Goal: Submit feedback/report problem: Submit feedback/report problem

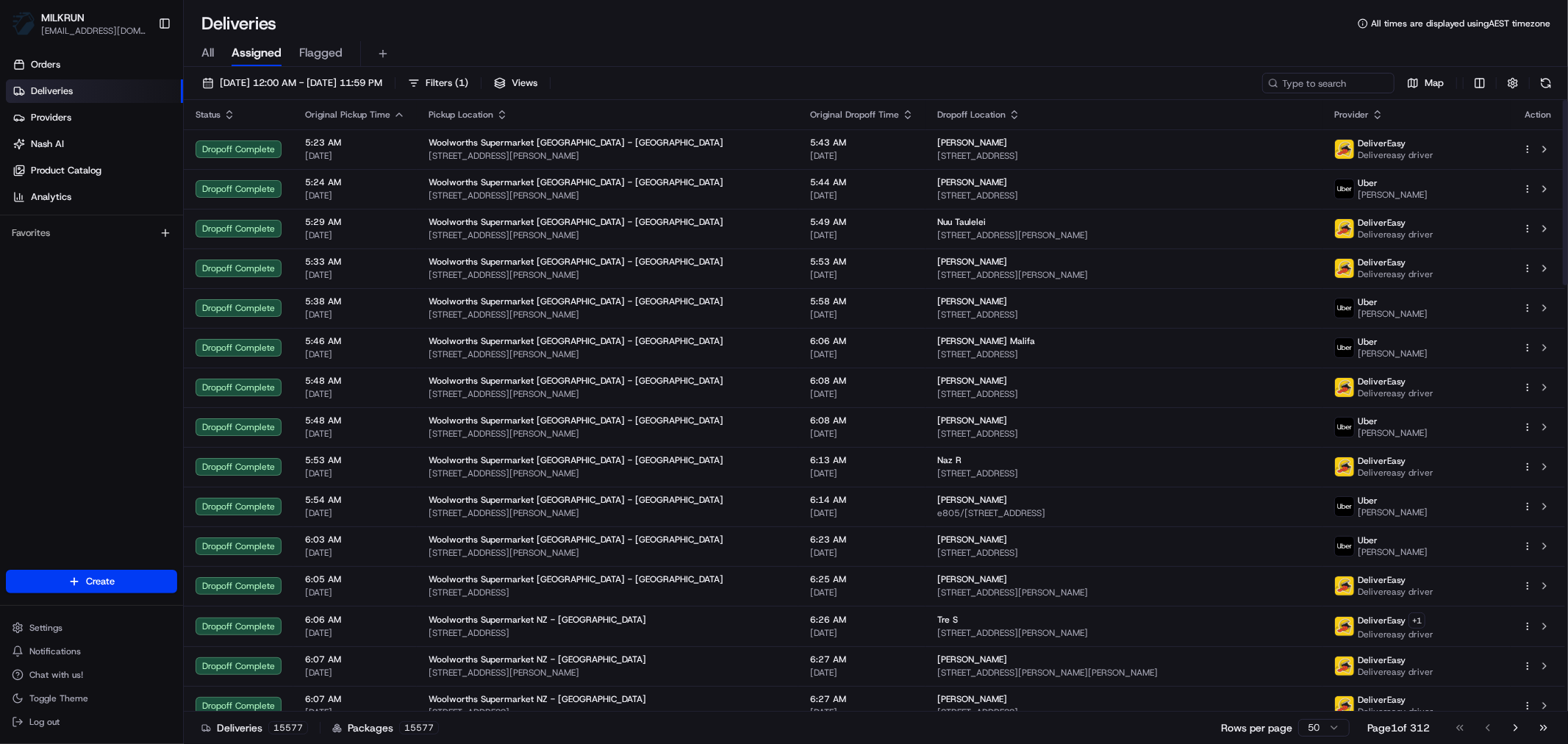
click at [210, 47] on span "All" at bounding box center [208, 53] width 12 height 18
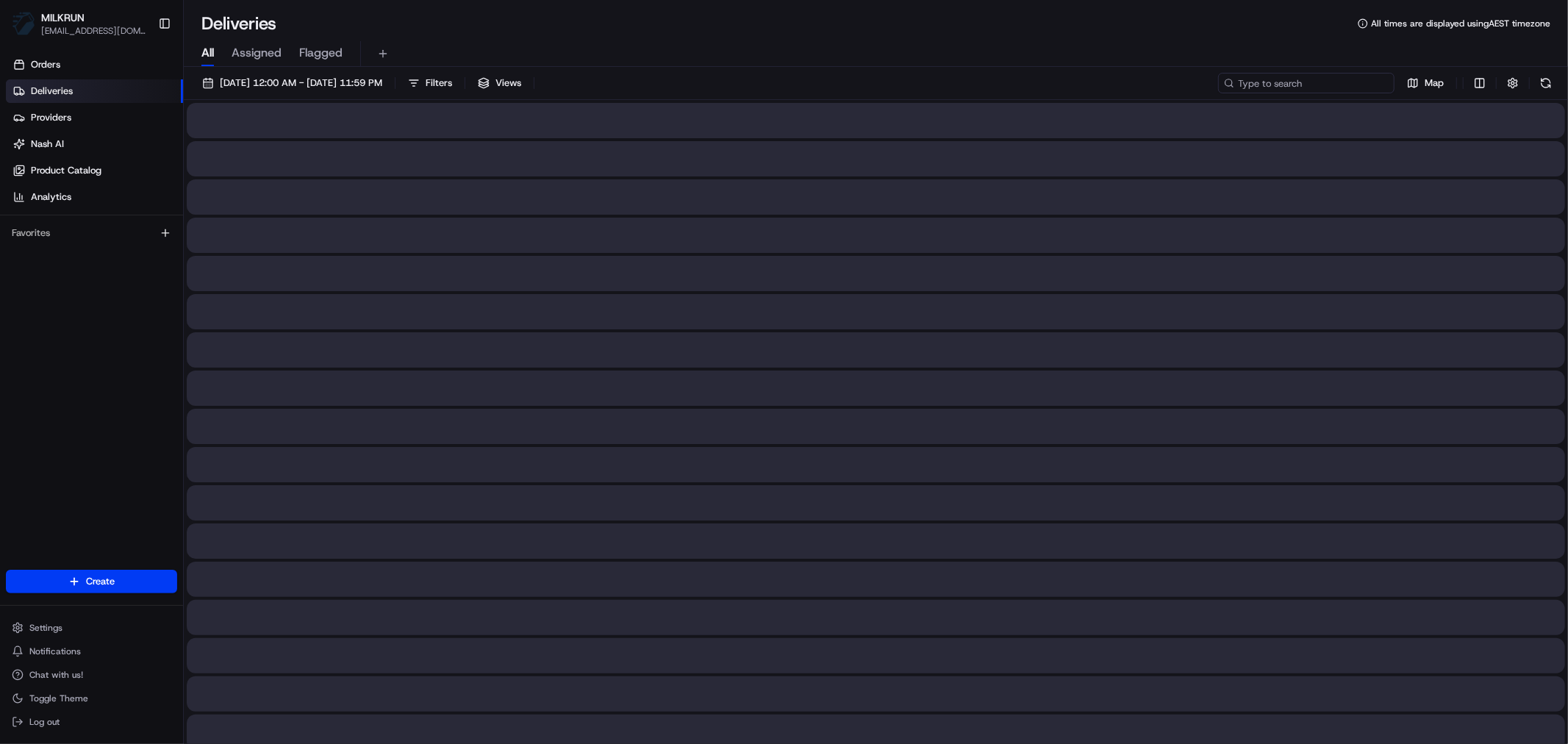
click at [1324, 83] on input at bounding box center [1306, 83] width 177 height 20
paste input "7afad788-01ba-4c19-a509-7a22f5b1b4f1"
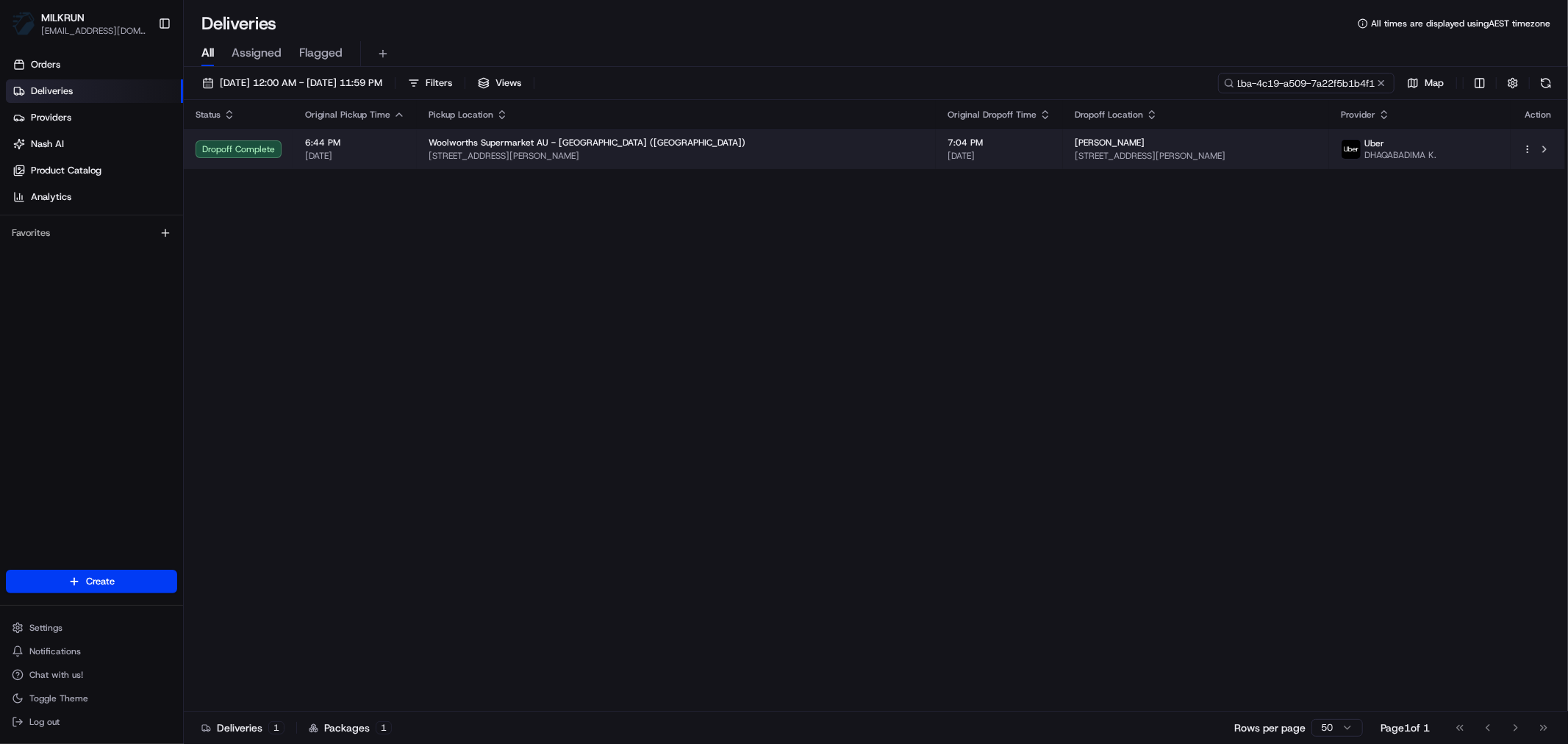
type input "7afad788-01ba-4c19-a509-7a22f5b1b4f1"
click at [567, 145] on span "Woolworths Supermarket AU - Hobart City (Campbell St)" at bounding box center [587, 142] width 317 height 11
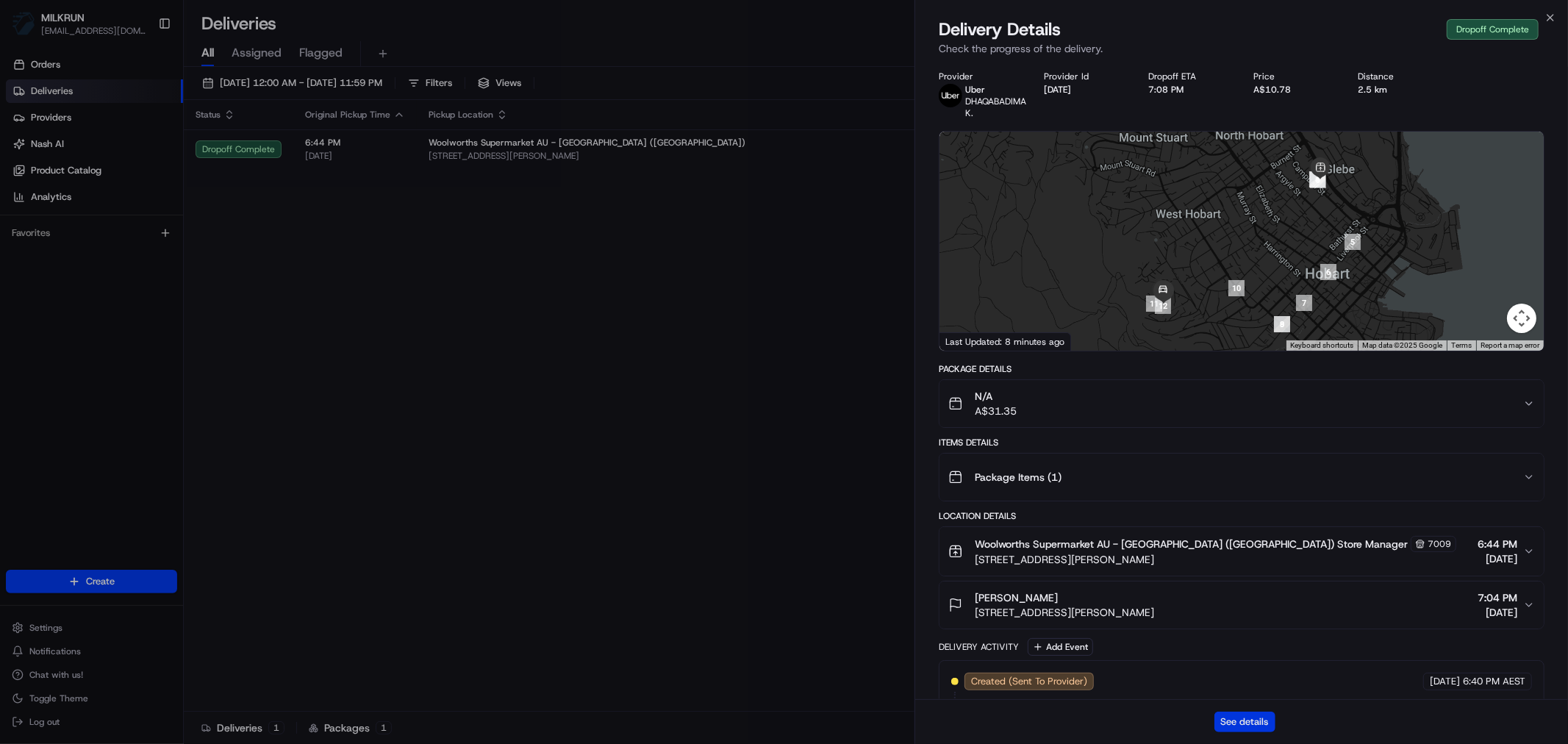
click at [1246, 669] on button "See details" at bounding box center [1244, 721] width 61 height 20
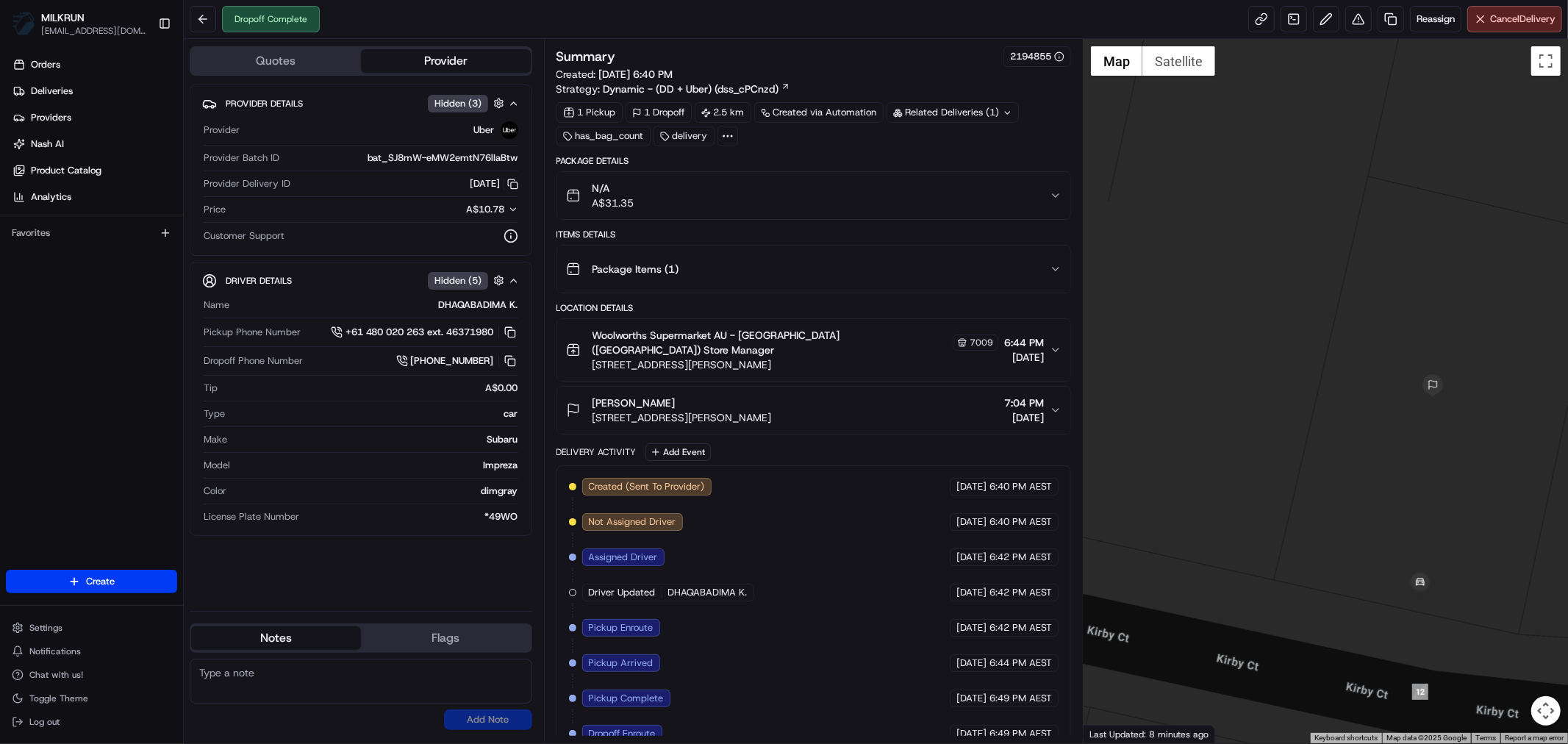
drag, startPoint x: 1236, startPoint y: 334, endPoint x: 1480, endPoint y: 553, distance: 327.9
click at [1480, 553] on div at bounding box center [1325, 390] width 485 height 704
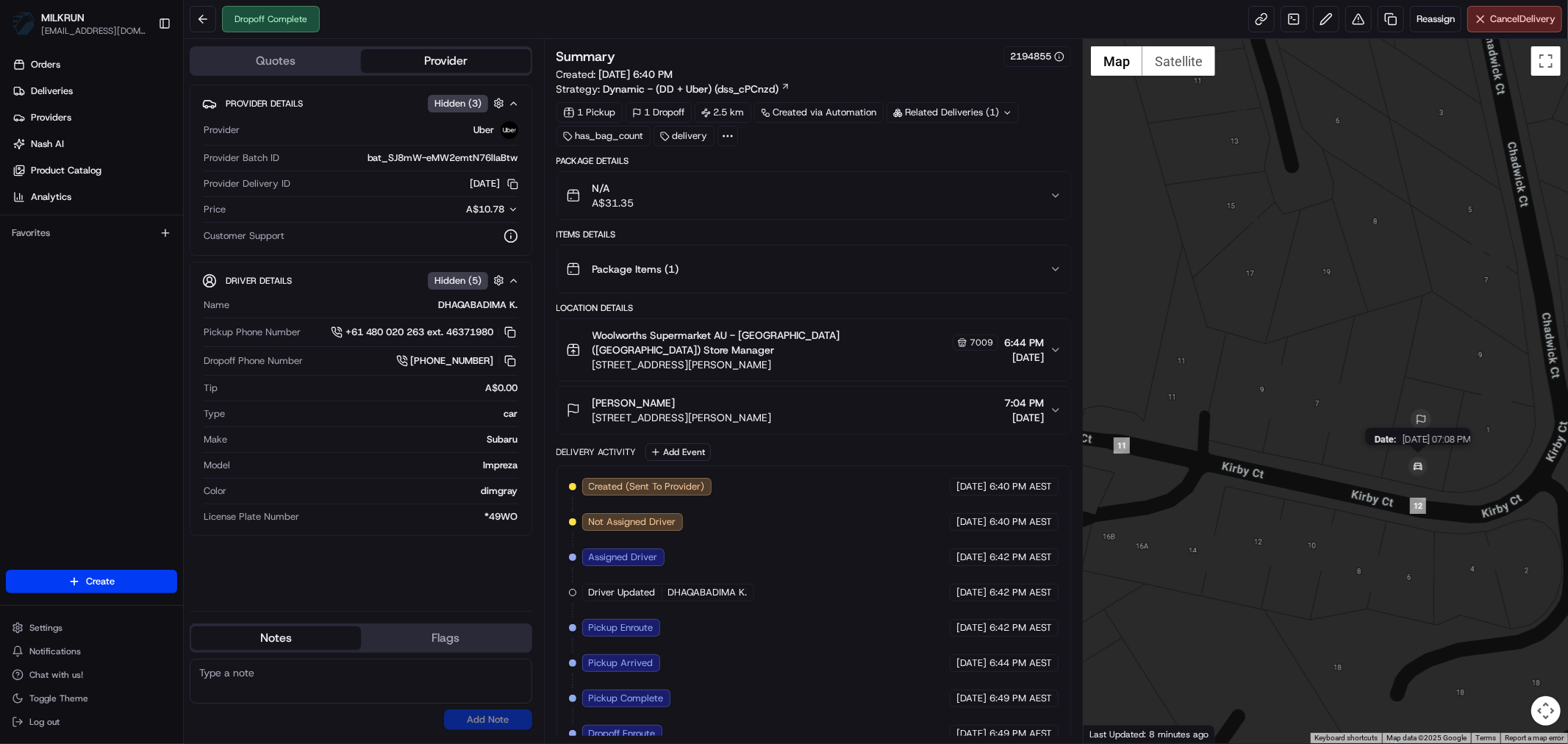
drag, startPoint x: 1462, startPoint y: 434, endPoint x: 1303, endPoint y: 513, distance: 177.5
click at [1404, 482] on img at bounding box center [1418, 467] width 29 height 29
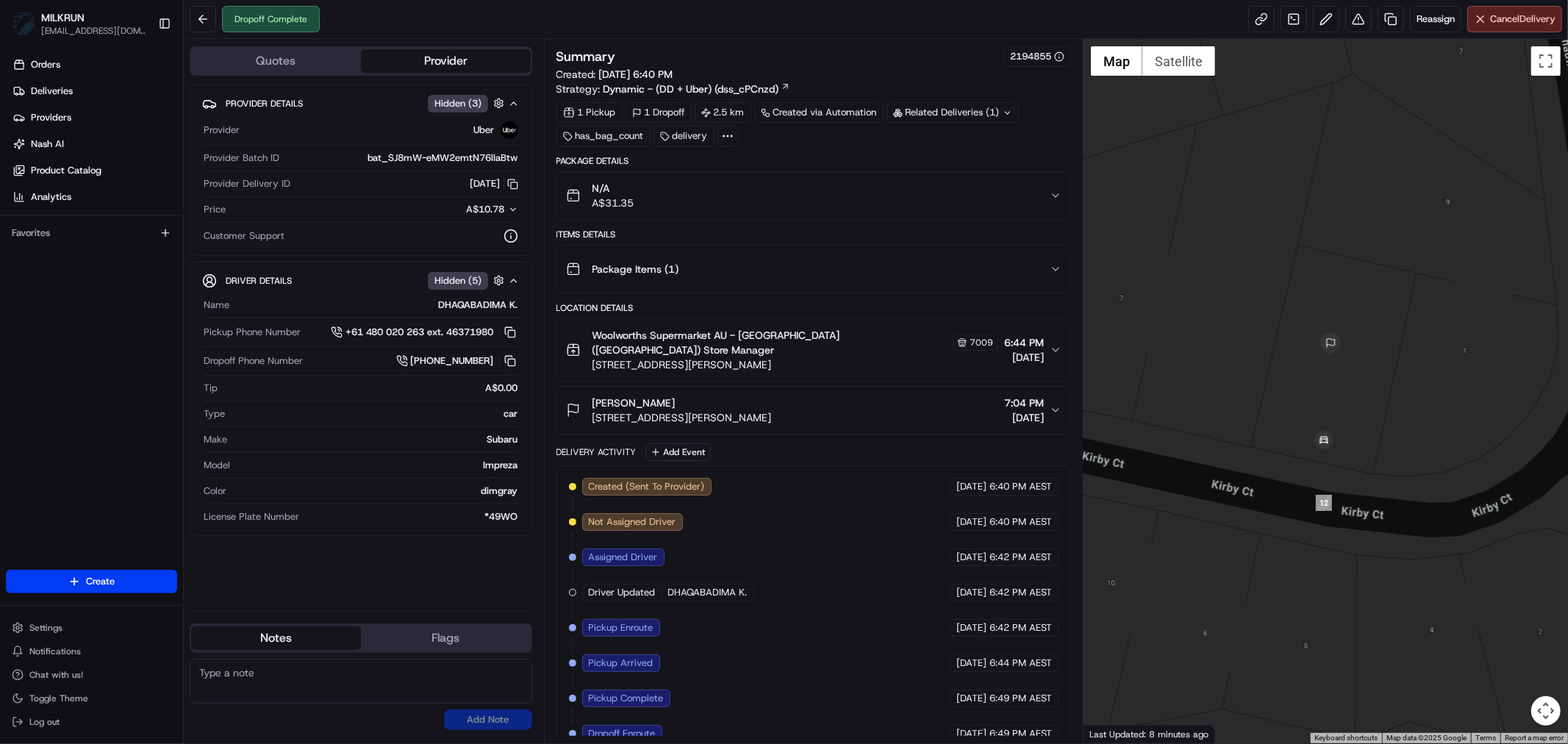
drag, startPoint x: 1331, startPoint y: 539, endPoint x: 1488, endPoint y: 434, distance: 188.9
click at [1488, 434] on div at bounding box center [1325, 390] width 485 height 704
click at [1059, 201] on icon "button" at bounding box center [1055, 195] width 11 height 11
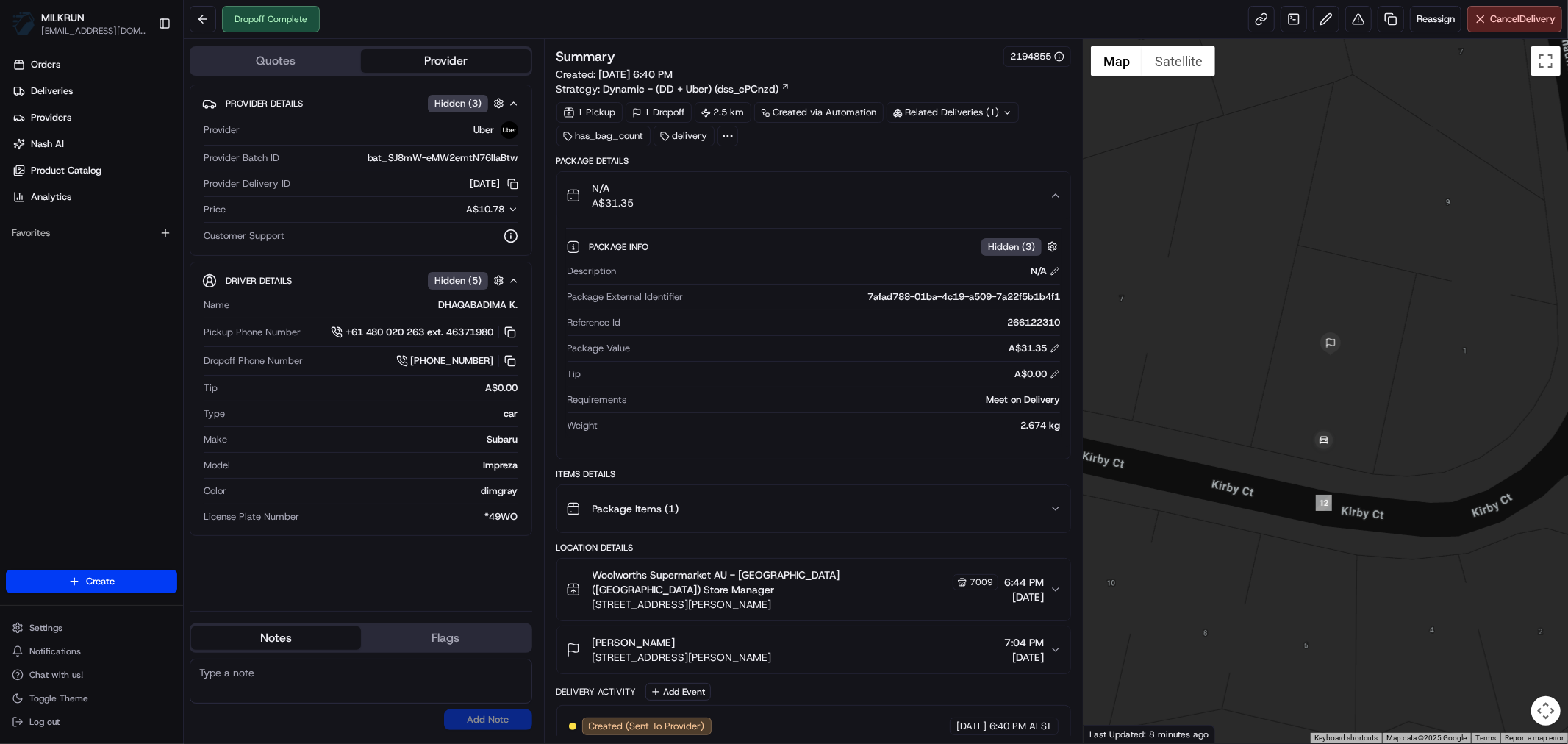
click at [1059, 201] on icon "button" at bounding box center [1055, 195] width 11 height 11
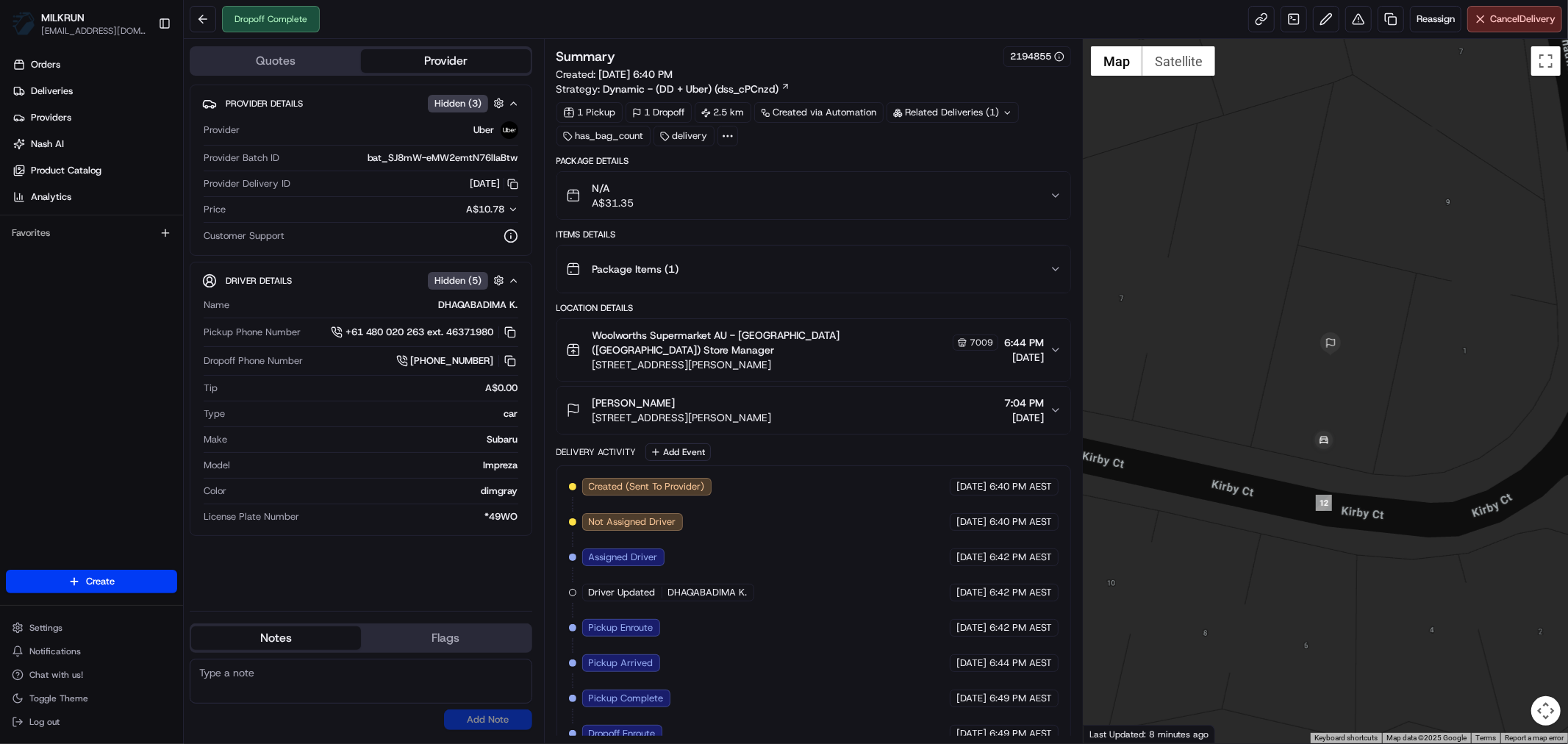
click at [1050, 197] on icon "button" at bounding box center [1055, 195] width 11 height 11
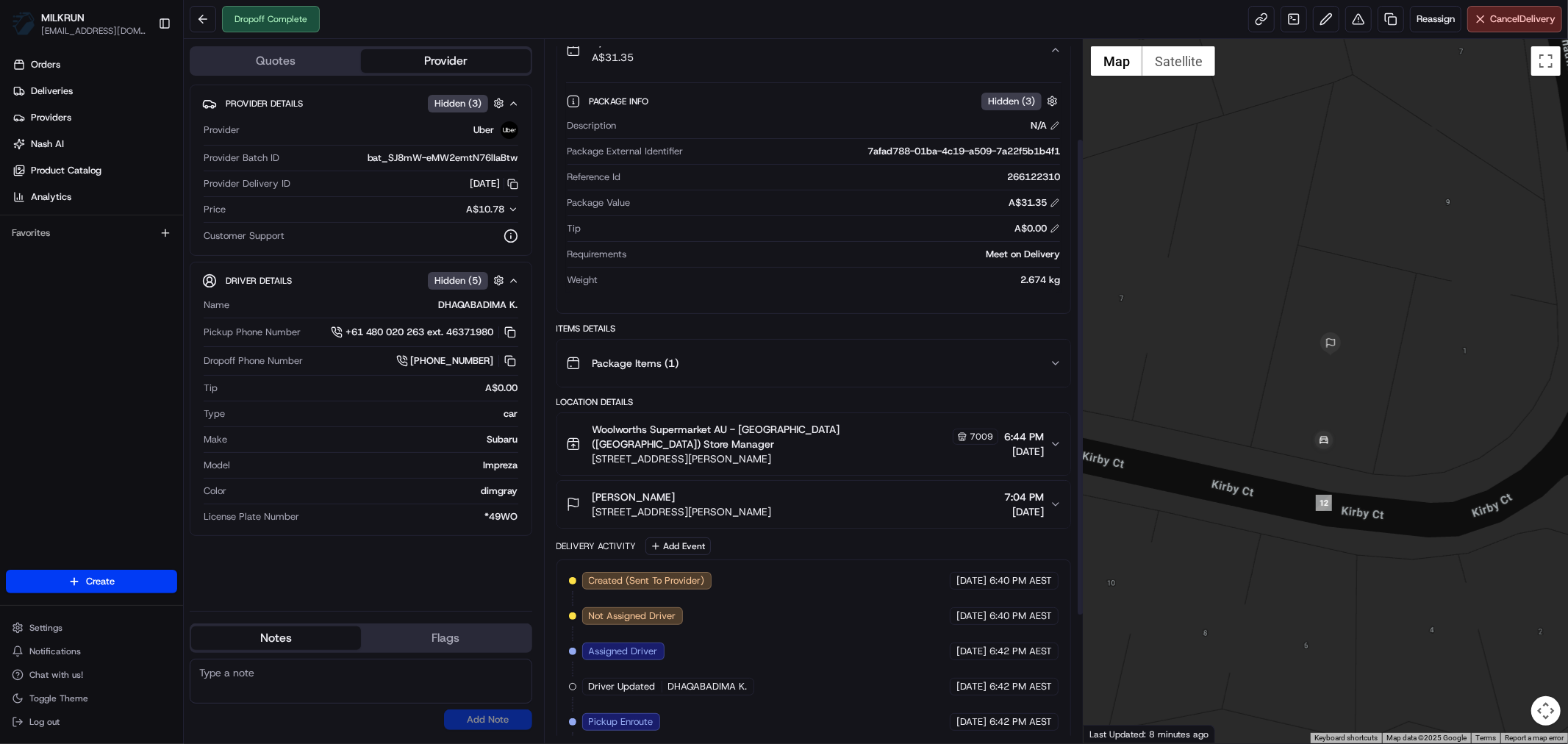
scroll to position [332, 0]
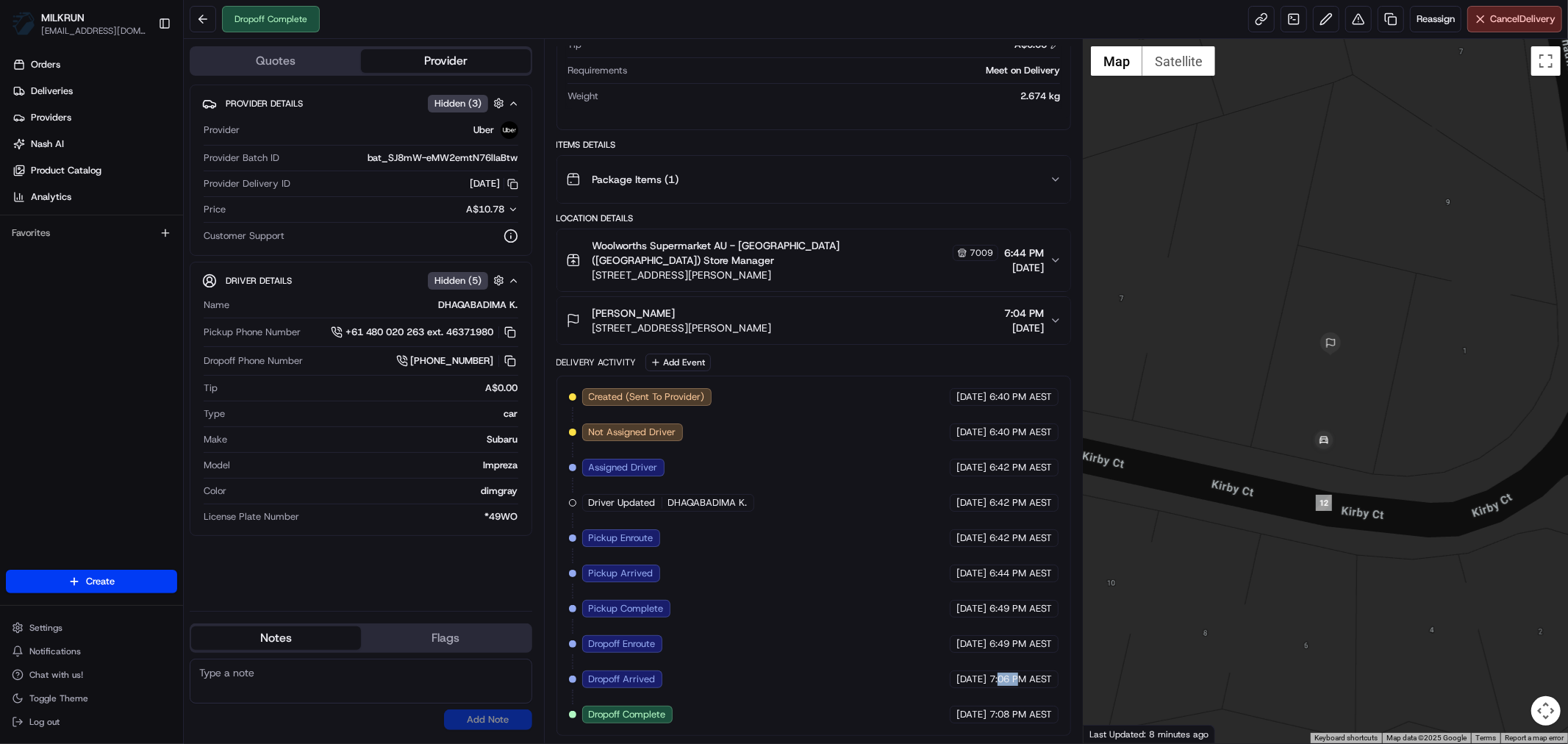
drag, startPoint x: 998, startPoint y: 677, endPoint x: 1017, endPoint y: 676, distance: 19.0
click at [1017, 676] on span "7:06 PM AEST" at bounding box center [1020, 679] width 62 height 13
click at [824, 635] on div "Created (Sent To Provider) Uber [DATE] 6:40 PM AEST Not Assigned Driver Uber [D…" at bounding box center [813, 555] width 490 height 335
click at [1356, 23] on button at bounding box center [1359, 19] width 26 height 26
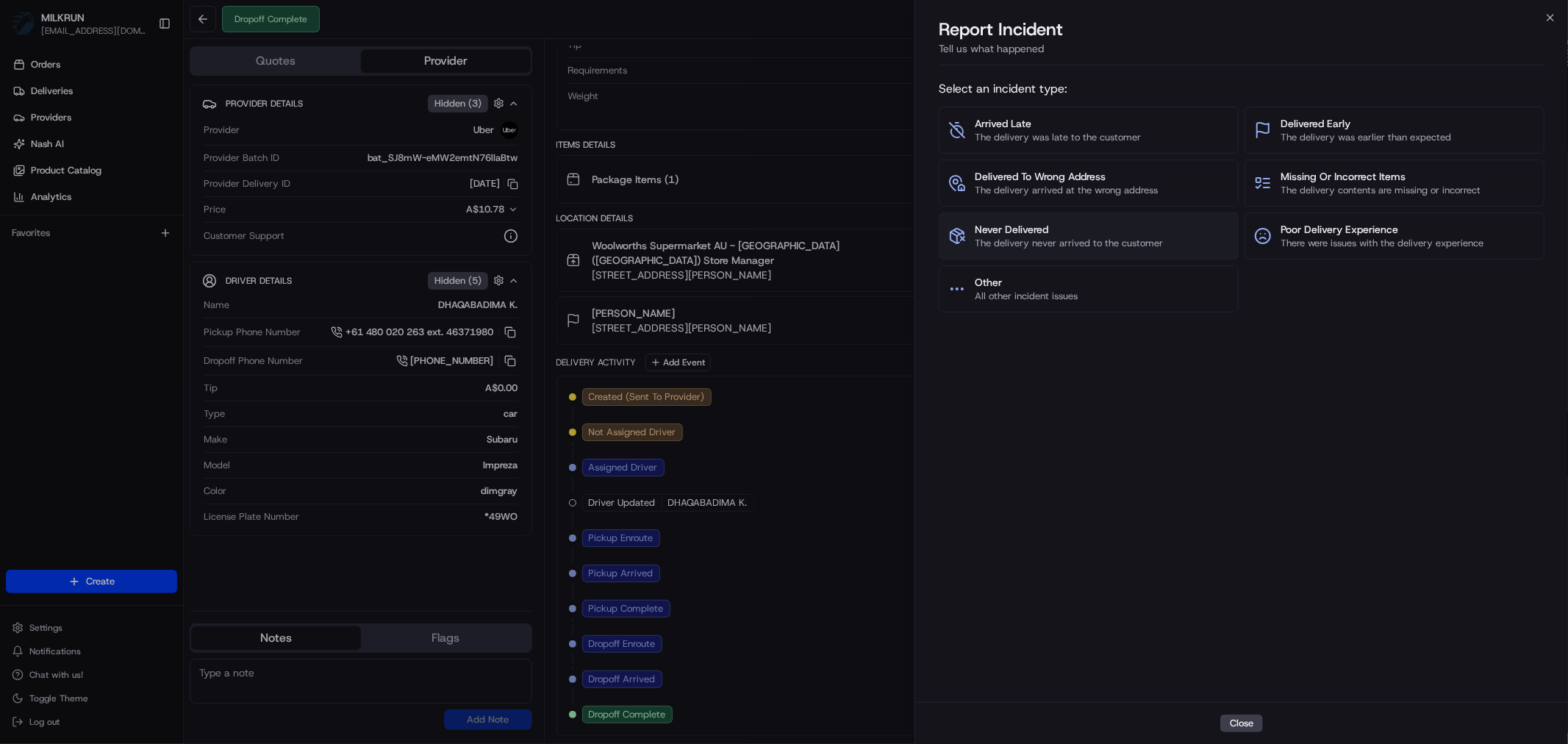
click at [1096, 235] on span "Never Delivered" at bounding box center [1068, 229] width 188 height 15
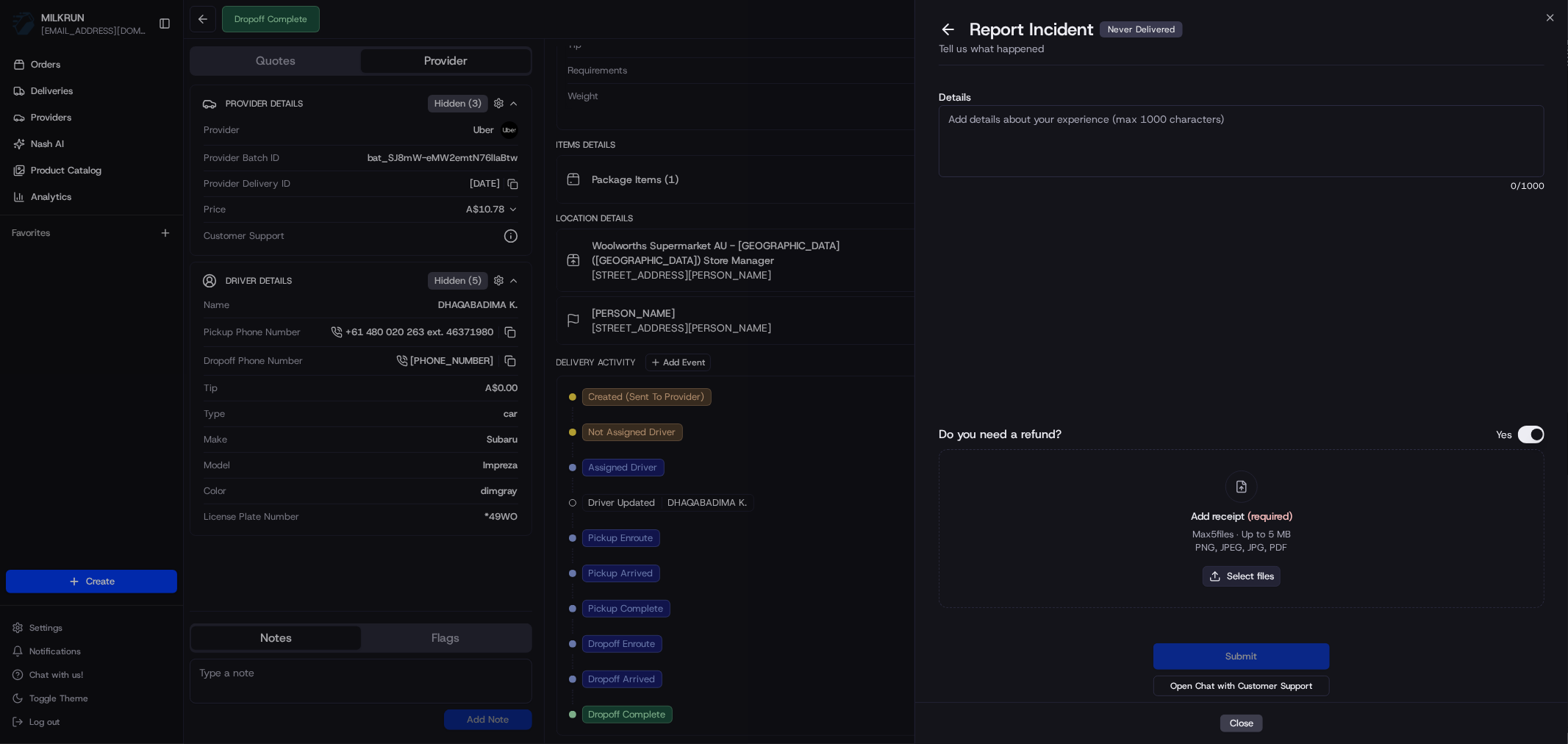
click at [1230, 576] on button "Select files" at bounding box center [1241, 576] width 78 height 20
type input "C:\fakepath\[PERSON_NAME].pdf"
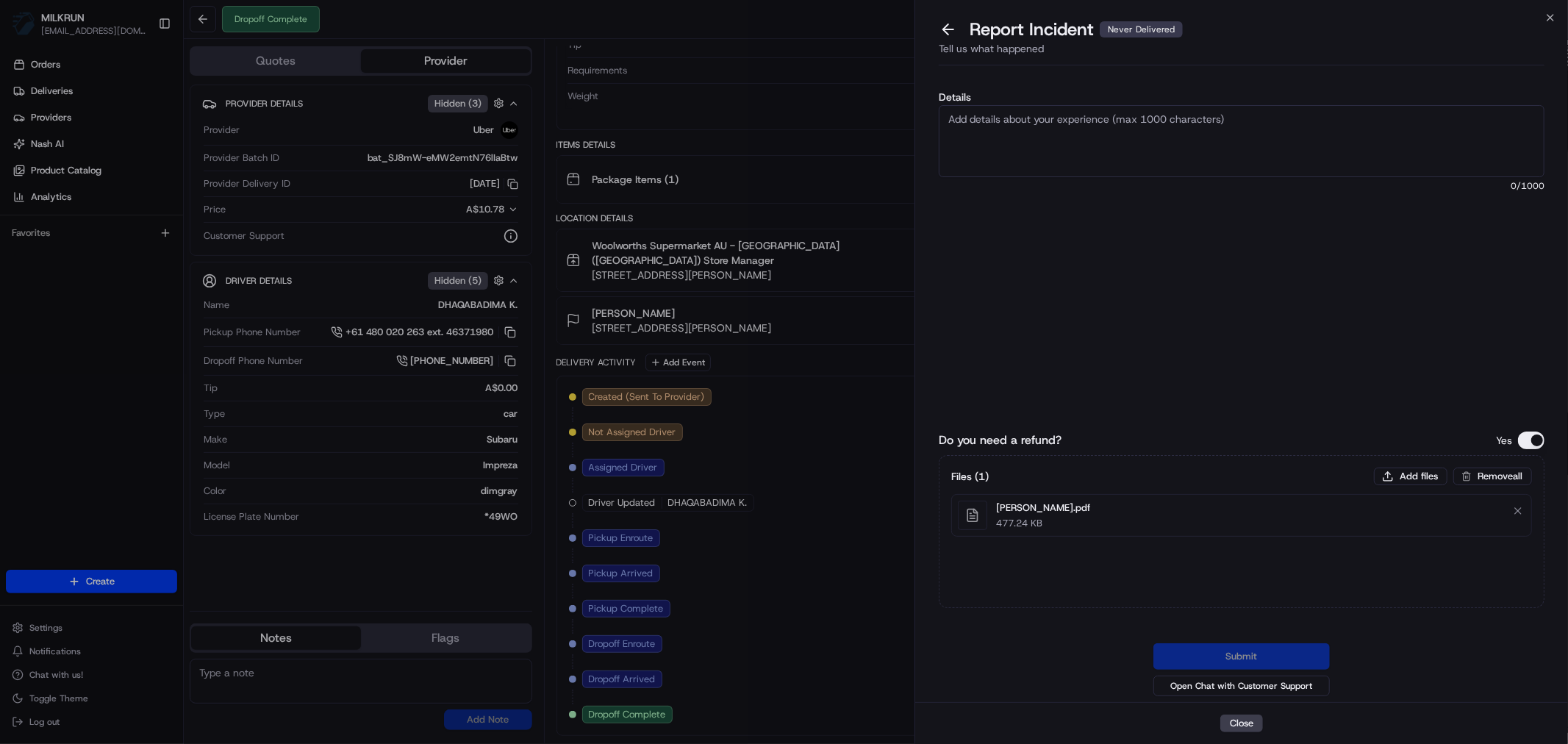
click at [1030, 141] on textarea "Details" at bounding box center [1241, 142] width 606 height 72
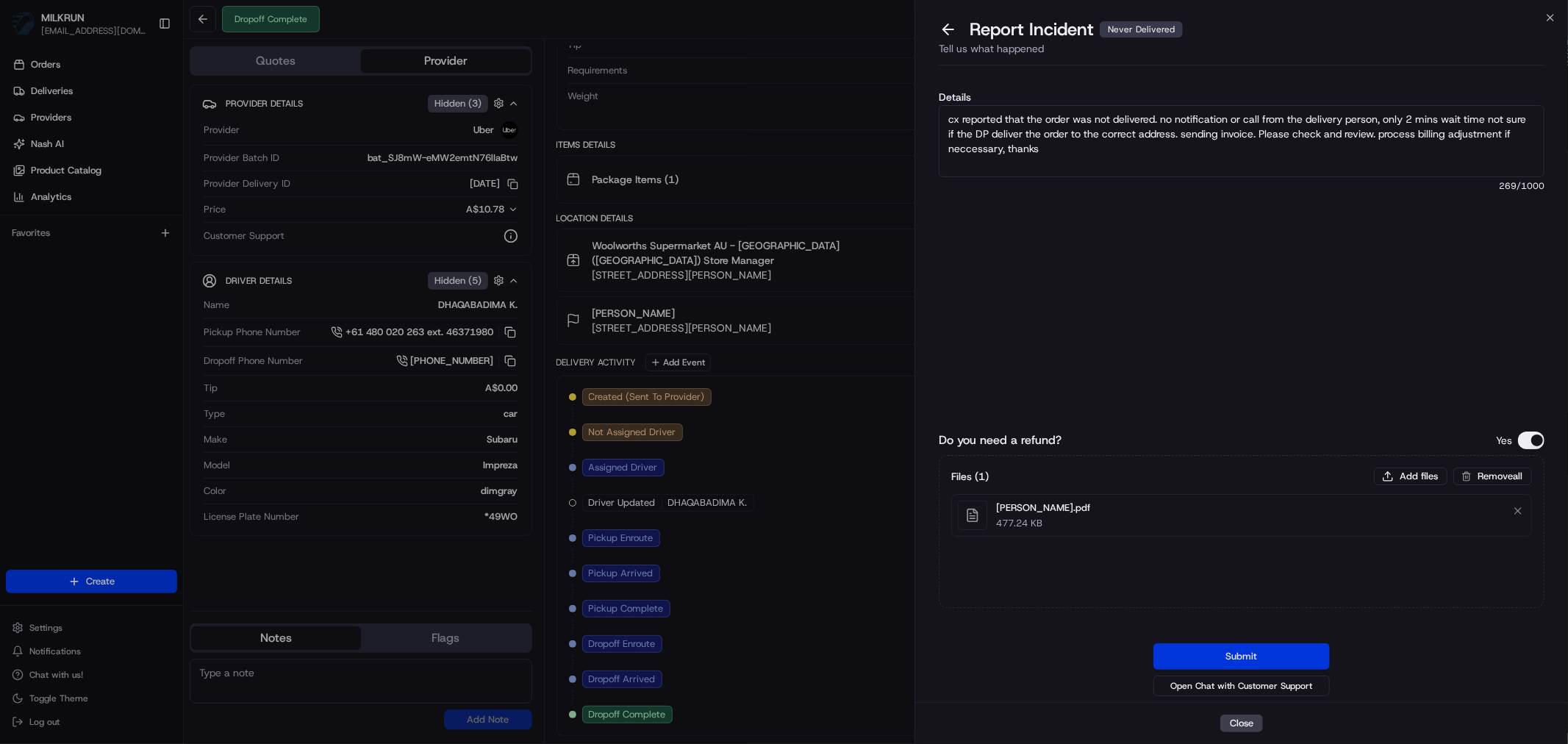
type textarea "cx reported that the order was not delivered. no notification or call from the …"
click at [1276, 647] on button "Submit" at bounding box center [1241, 656] width 177 height 26
